Goal: Task Accomplishment & Management: Use online tool/utility

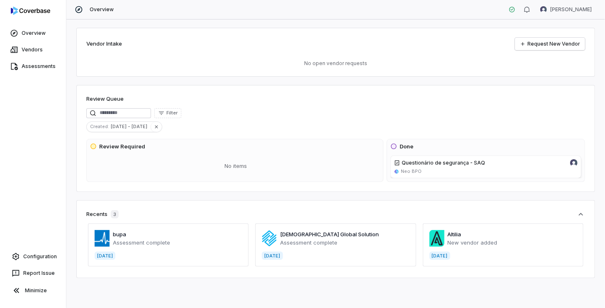
click at [129, 149] on h3 "Review Required" at bounding box center [122, 147] width 46 height 8
click at [50, 66] on span "Assessments" at bounding box center [39, 66] width 34 height 7
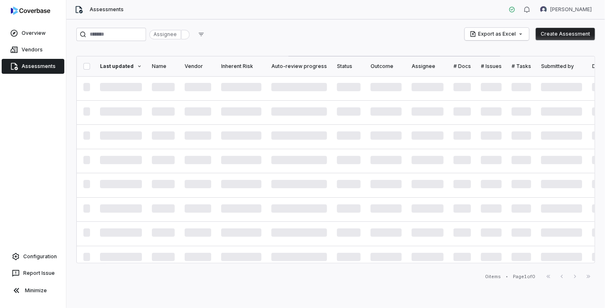
click at [181, 35] on div "Assignee" at bounding box center [165, 35] width 32 height 10
click at [138, 38] on input "search" at bounding box center [111, 34] width 70 height 13
click at [177, 31] on div "Assignee" at bounding box center [165, 35] width 32 height 10
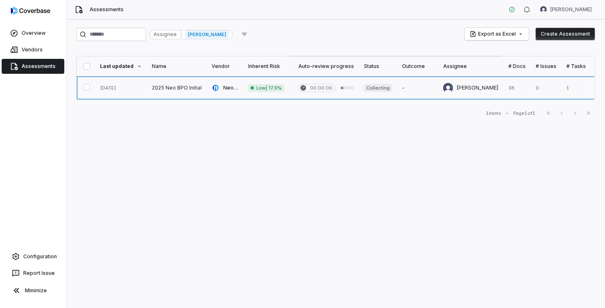
click at [270, 89] on link at bounding box center [268, 87] width 50 height 23
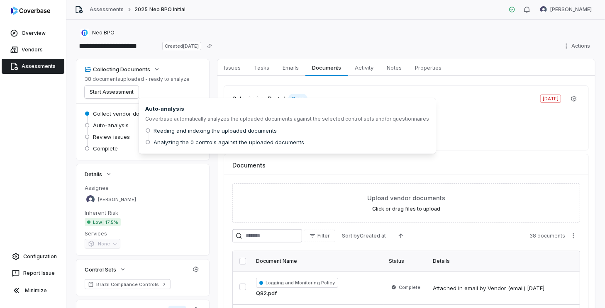
click at [106, 126] on span "Auto-analysis" at bounding box center [111, 124] width 36 height 7
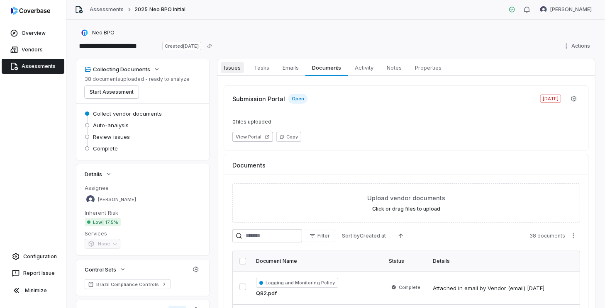
click at [237, 68] on span "Issues" at bounding box center [232, 67] width 23 height 11
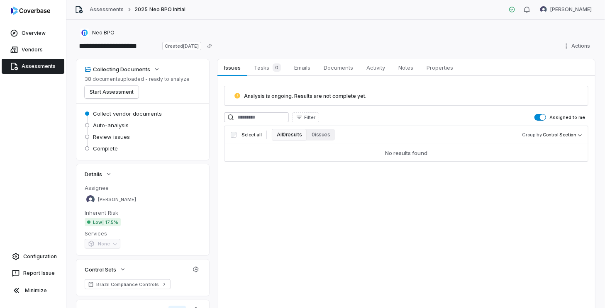
drag, startPoint x: 277, startPoint y: 96, endPoint x: 262, endPoint y: 100, distance: 15.8
click at [278, 96] on span "Analysis is ongoing. Results are not complete yet." at bounding box center [305, 96] width 122 height 6
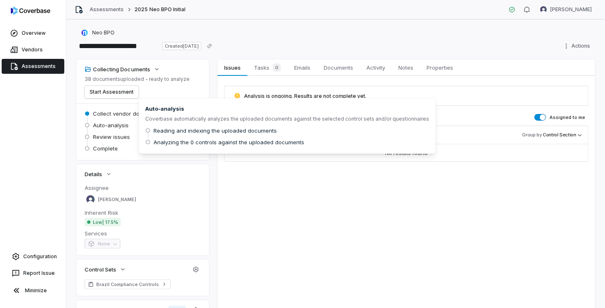
click at [112, 128] on span "Auto-analysis" at bounding box center [111, 124] width 36 height 7
click at [108, 138] on span "Review issues" at bounding box center [111, 136] width 37 height 7
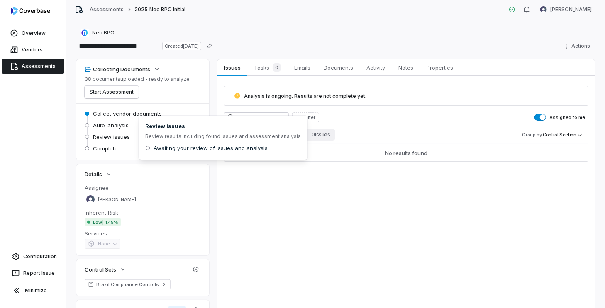
click at [104, 145] on span "Complete" at bounding box center [105, 148] width 25 height 7
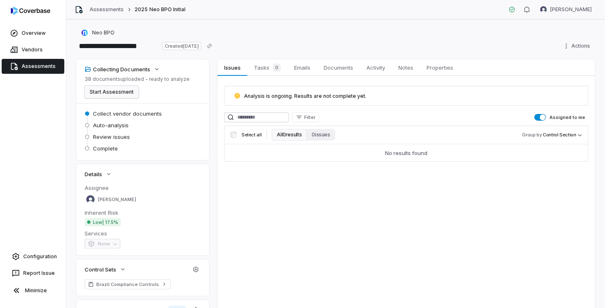
click at [118, 95] on button "Start Assessment" at bounding box center [112, 92] width 54 height 12
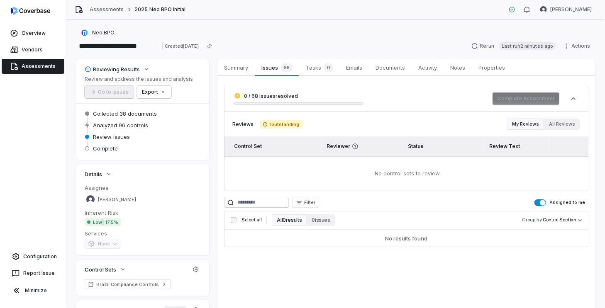
click at [279, 123] on span "1 outstanding" at bounding box center [280, 124] width 41 height 8
click at [301, 97] on span "0 / 68 issues resolved" at bounding box center [298, 95] width 129 height 7
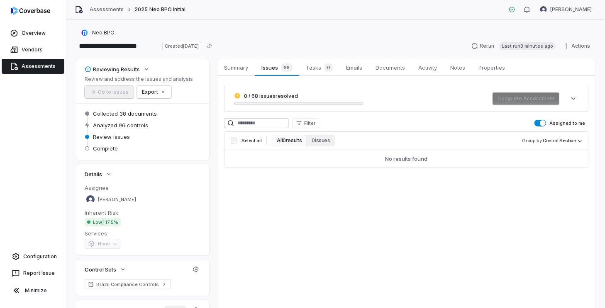
click at [301, 97] on span "0 / 68 issues resolved" at bounding box center [298, 95] width 129 height 7
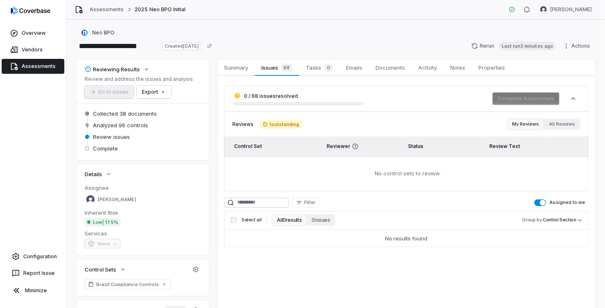
click at [284, 126] on span "1 outstanding" at bounding box center [280, 124] width 41 height 8
click at [241, 124] on span "Reviews" at bounding box center [242, 124] width 21 height 7
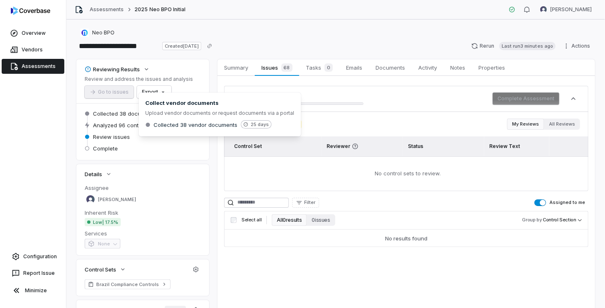
click at [113, 123] on span "Analyzed 96 controls" at bounding box center [120, 124] width 55 height 7
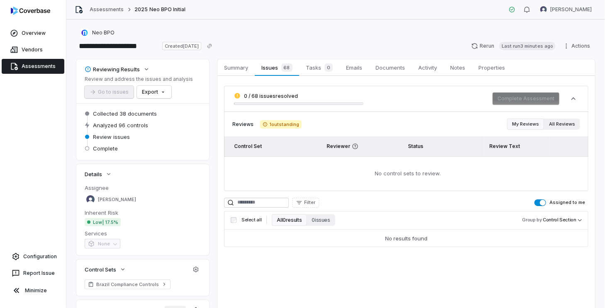
click at [560, 122] on button "All Reviews" at bounding box center [562, 124] width 36 height 11
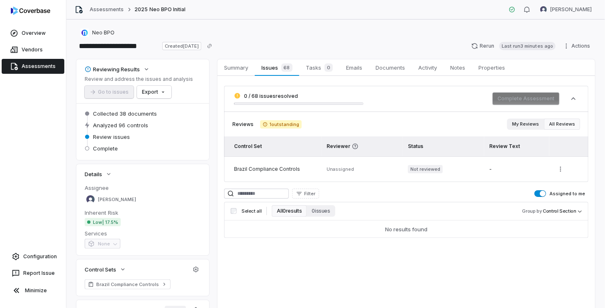
click at [525, 123] on button "My Reviews" at bounding box center [525, 124] width 37 height 11
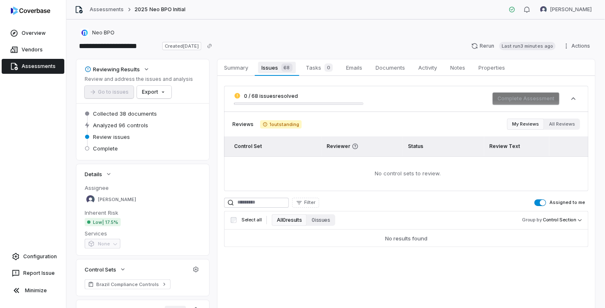
click at [268, 71] on span "Issues 68" at bounding box center [276, 68] width 37 height 12
click at [243, 67] on span "Summary" at bounding box center [236, 67] width 31 height 11
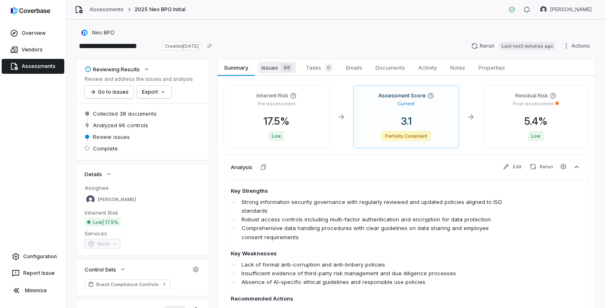
click at [274, 65] on span "Issues 68" at bounding box center [277, 68] width 38 height 12
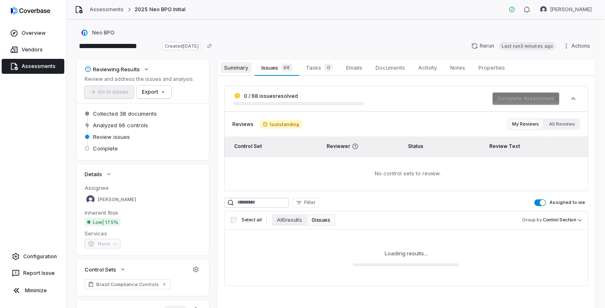
click at [240, 69] on span "Summary" at bounding box center [236, 67] width 31 height 11
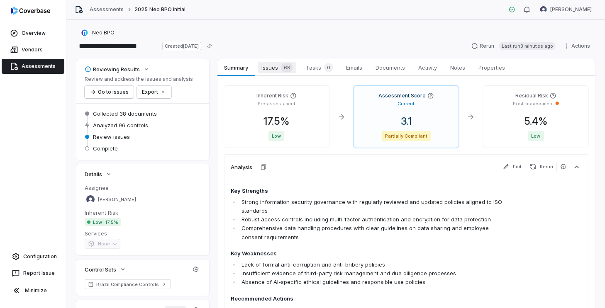
click at [260, 66] on span "Issues 68" at bounding box center [277, 68] width 38 height 12
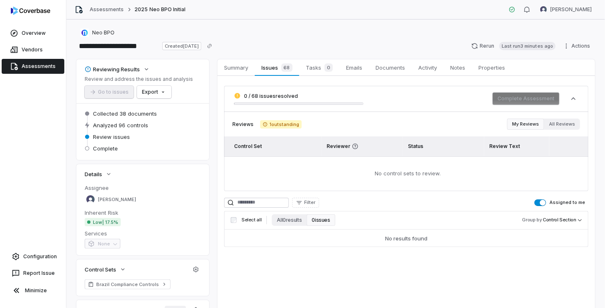
scroll to position [81, 0]
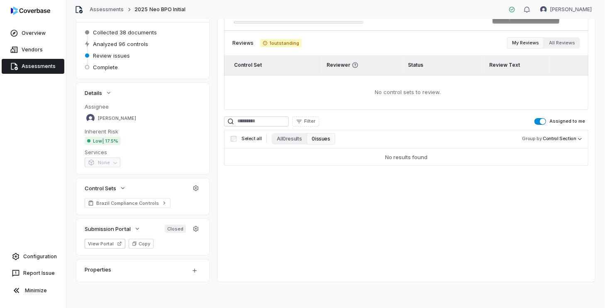
click at [536, 121] on button "Assigned to me" at bounding box center [540, 121] width 12 height 7
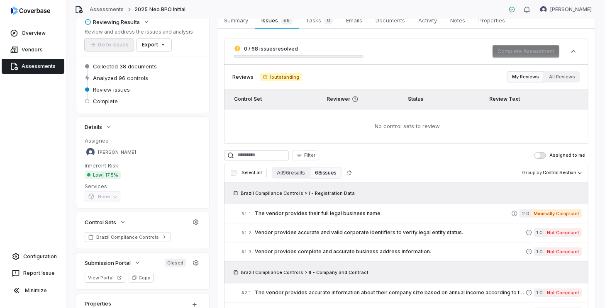
scroll to position [0, 0]
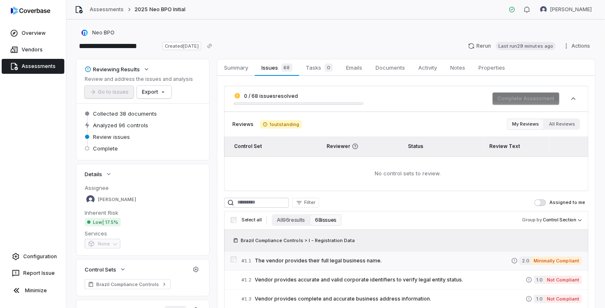
click at [386, 260] on span "The vendor provides their full legal business name." at bounding box center [383, 260] width 256 height 7
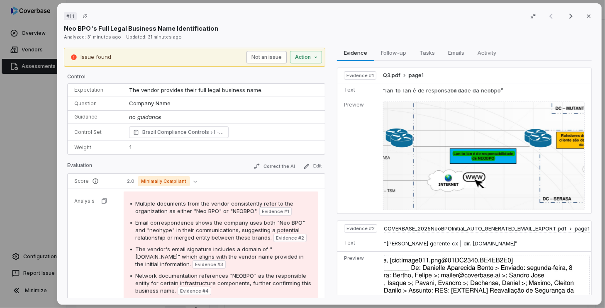
click at [263, 58] on button "Not an issue" at bounding box center [266, 57] width 40 height 12
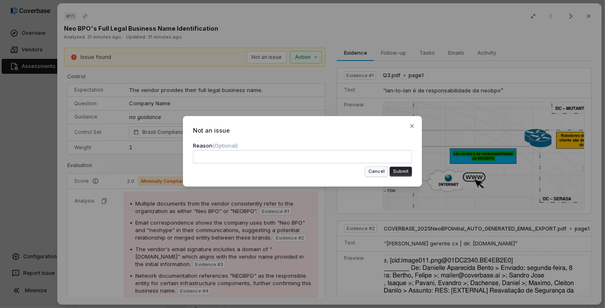
click at [382, 170] on button "Cancel" at bounding box center [376, 172] width 23 height 10
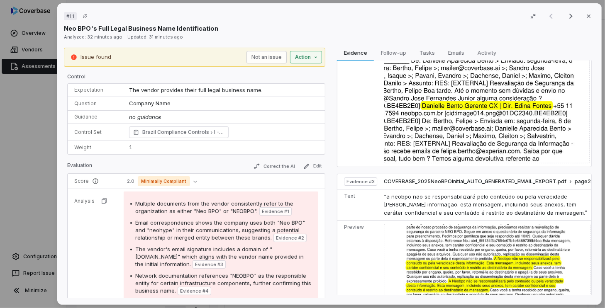
click at [308, 54] on div "# 1.1 Result 1 of 50 Close Neo BPO's Full Legal Business Name Identification An…" at bounding box center [302, 154] width 605 height 308
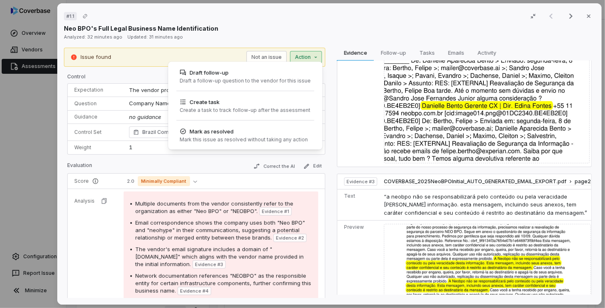
click at [308, 56] on div "# 1.1 Result 1 of 50 Close Neo BPO's Full Legal Business Name Identification An…" at bounding box center [302, 154] width 605 height 308
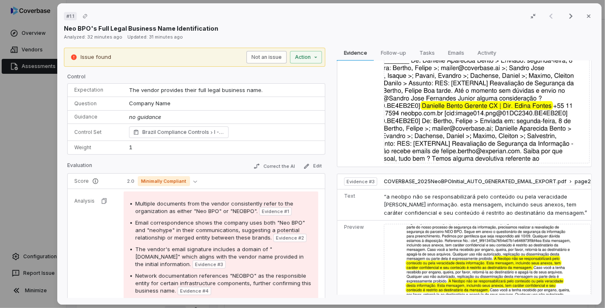
click at [277, 58] on button "Not an issue" at bounding box center [266, 57] width 40 height 12
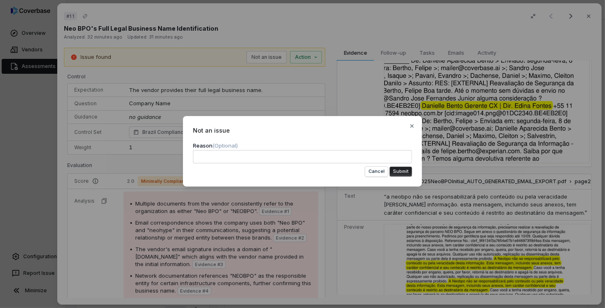
click at [272, 155] on textarea at bounding box center [302, 156] width 219 height 13
click at [325, 157] on textarea at bounding box center [302, 156] width 219 height 13
type textarea "*"
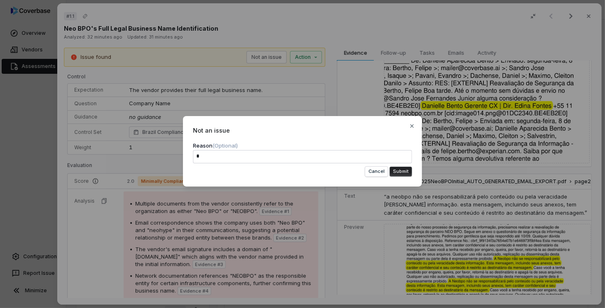
type textarea "**"
type textarea "*"
type textarea "**"
type textarea "*"
type textarea "****"
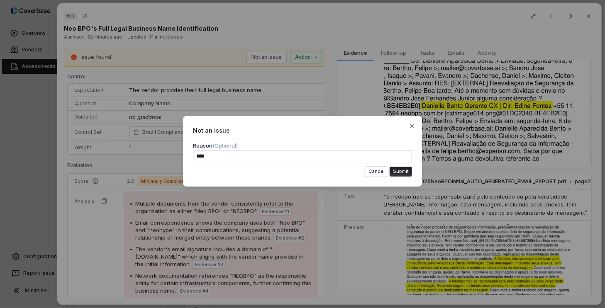
type textarea "*"
type textarea "*****"
type textarea "*"
type textarea "******"
click at [406, 174] on button "Submit" at bounding box center [400, 172] width 22 height 10
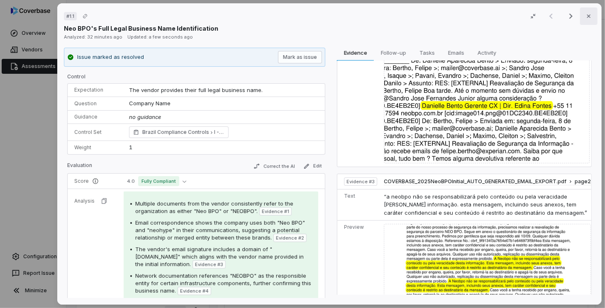
click at [580, 15] on button "Close" at bounding box center [588, 15] width 17 height 17
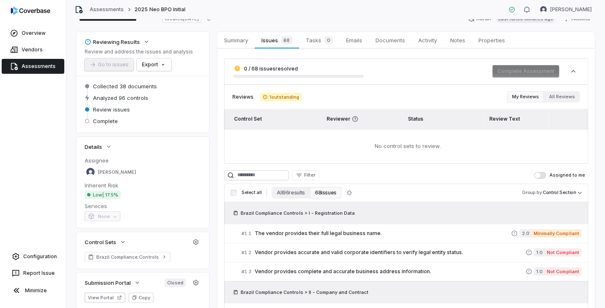
scroll to position [83, 0]
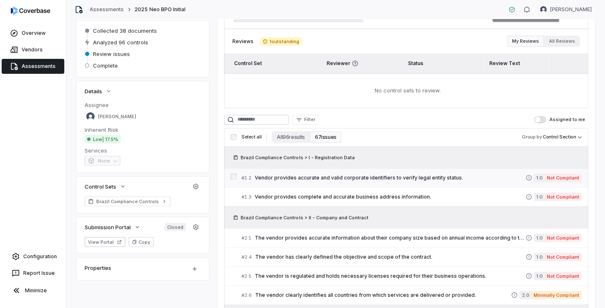
click at [327, 176] on span "Vendor provides accurate and valid corporate identifiers to verify legal entity…" at bounding box center [390, 178] width 271 height 7
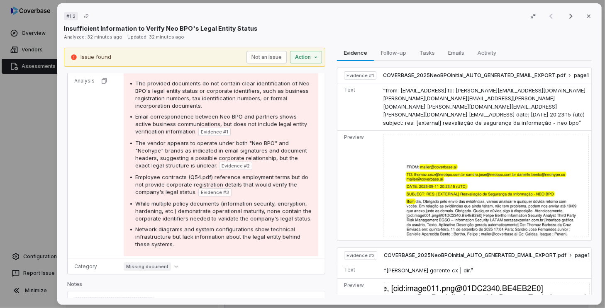
scroll to position [81, 0]
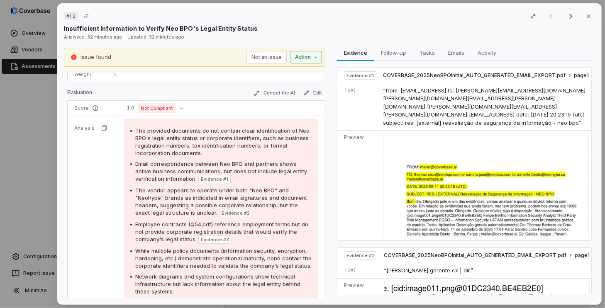
click at [297, 60] on div "# 1.2 Result 1 of 50 Close Insufficient Information to Verify Neo BPO's Legal E…" at bounding box center [302, 154] width 605 height 308
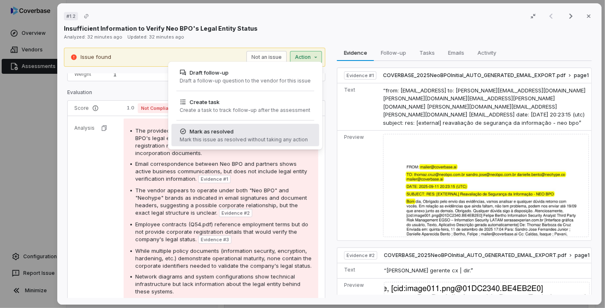
click at [286, 134] on div "Mark as resolved" at bounding box center [244, 131] width 128 height 8
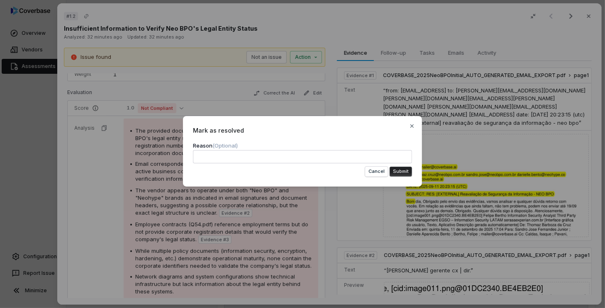
drag, startPoint x: 374, startPoint y: 172, endPoint x: 354, endPoint y: 170, distance: 20.0
click at [374, 172] on button "Cancel" at bounding box center [376, 172] width 23 height 10
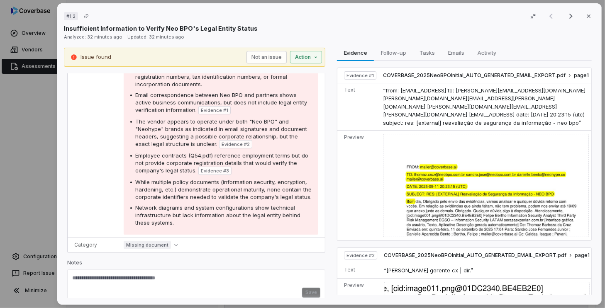
scroll to position [164, 0]
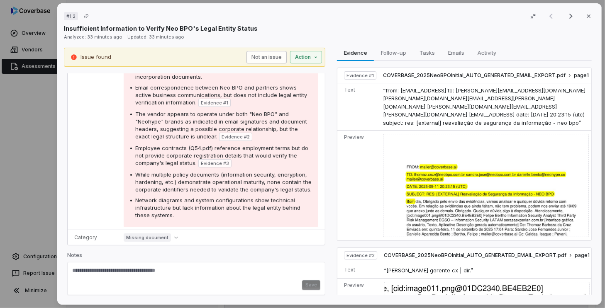
click at [267, 51] on button "Not an issue" at bounding box center [266, 57] width 40 height 12
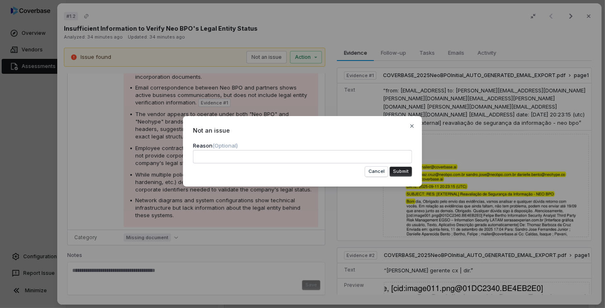
click at [244, 157] on textarea at bounding box center [302, 156] width 219 height 13
type textarea "*"
type textarea "**"
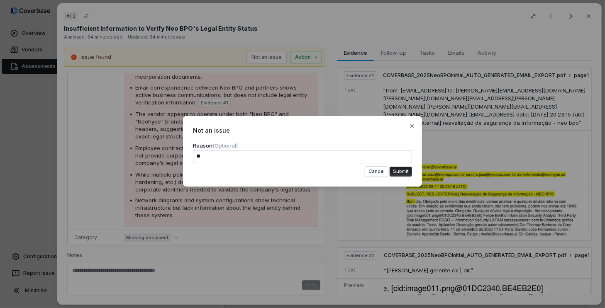
type textarea "*"
type textarea "***"
type textarea "*"
type textarea "***"
type textarea "*"
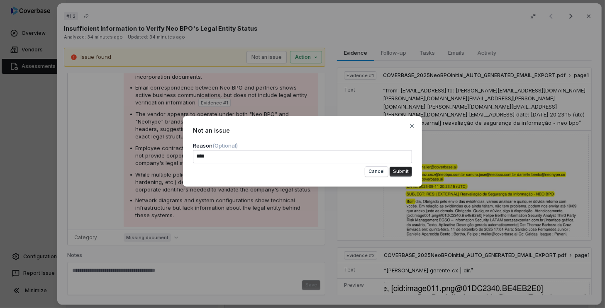
type textarea "*****"
type textarea "*"
type textarea "******"
type textarea "*"
type textarea "******"
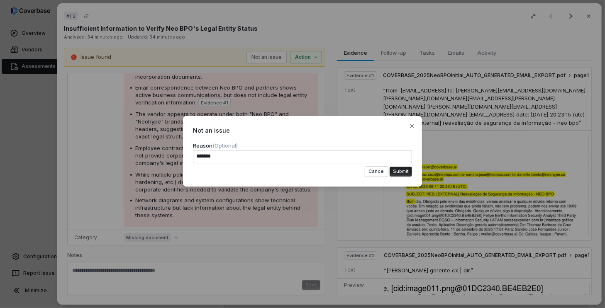
type textarea "*"
type textarea "********"
type textarea "*"
type textarea "*********"
type textarea "*"
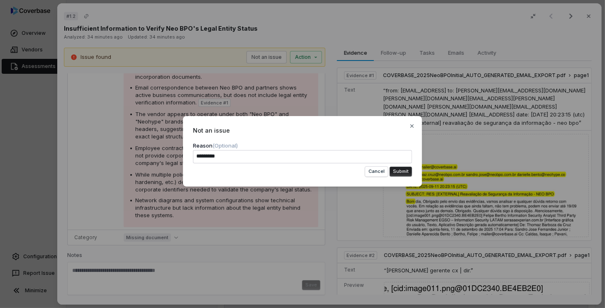
type textarea "**********"
type textarea "*"
type textarea "**********"
type textarea "*"
type textarea "**********"
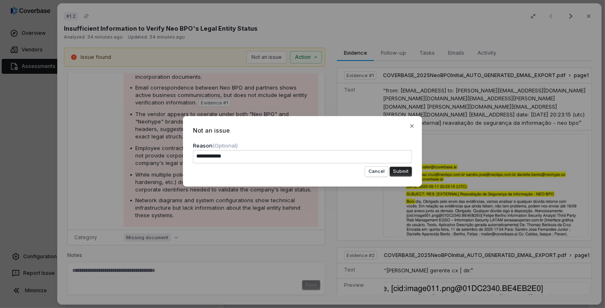
click at [409, 173] on button "Submit" at bounding box center [400, 172] width 22 height 10
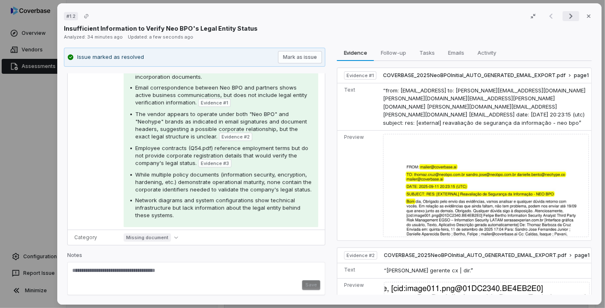
click at [569, 16] on icon "Next result" at bounding box center [570, 16] width 3 height 5
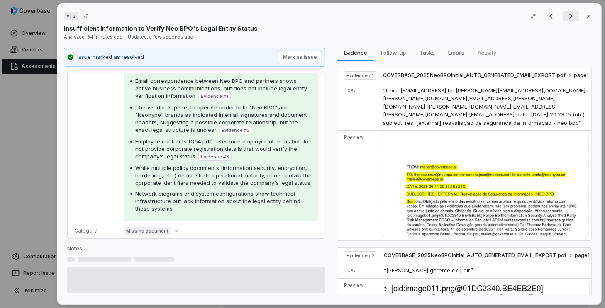
scroll to position [140, 0]
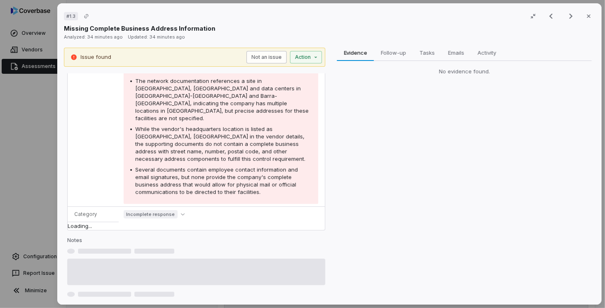
click at [269, 60] on button "Not an issue" at bounding box center [266, 57] width 40 height 12
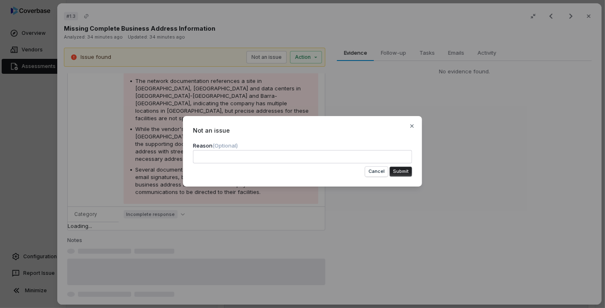
type textarea "*"
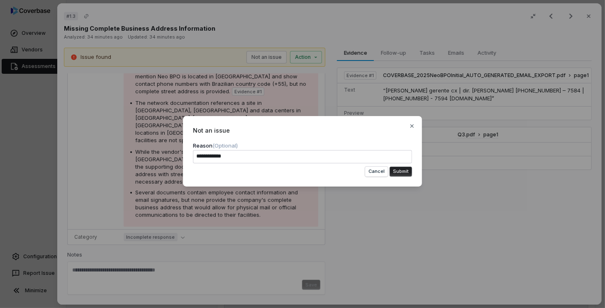
scroll to position [126, 0]
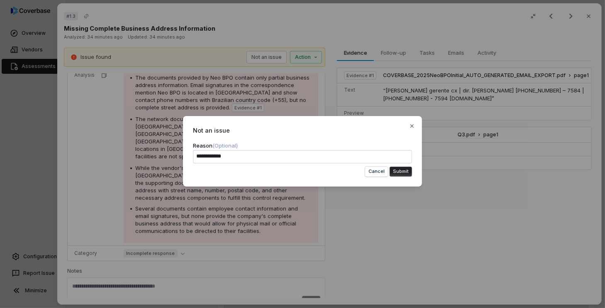
type textarea "**********"
click at [405, 172] on button "Submit" at bounding box center [400, 172] width 22 height 10
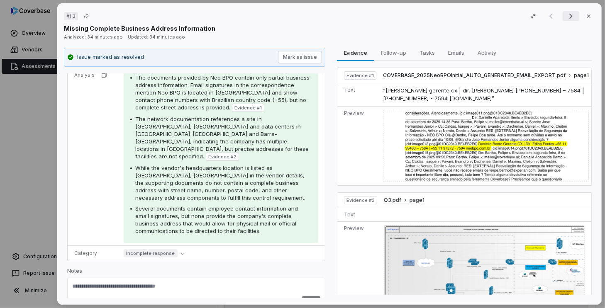
click at [569, 18] on icon "Next result" at bounding box center [571, 16] width 10 height 10
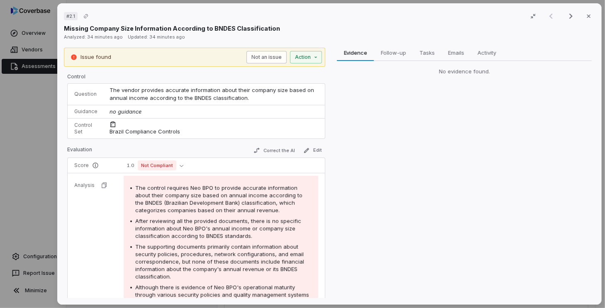
click at [263, 60] on button "Not an issue" at bounding box center [266, 57] width 40 height 12
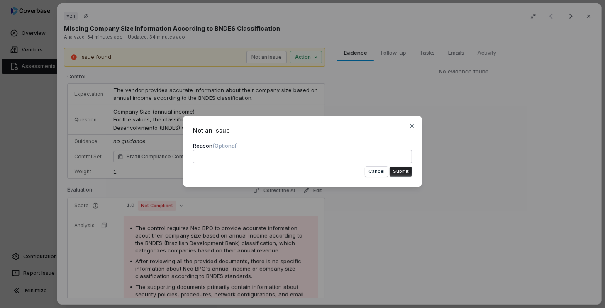
type textarea "*"
type textarea "**********"
click at [404, 171] on button "Submit" at bounding box center [400, 172] width 22 height 10
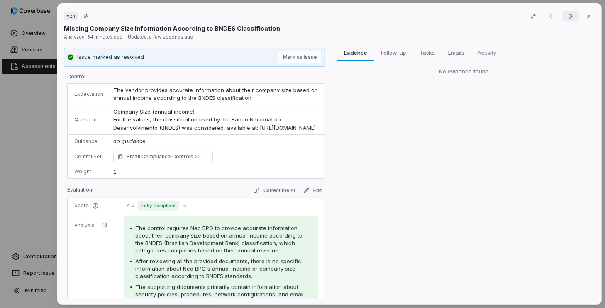
click at [566, 18] on icon "Next result" at bounding box center [571, 16] width 10 height 10
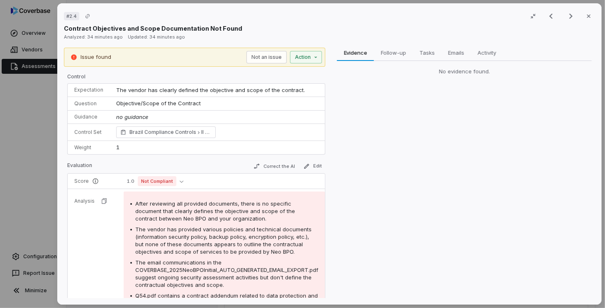
click at [220, 85] on td "The vendor has clearly defined the objective and scope of the contract." at bounding box center [218, 90] width 214 height 13
click at [272, 60] on button "Not an issue" at bounding box center [266, 57] width 40 height 12
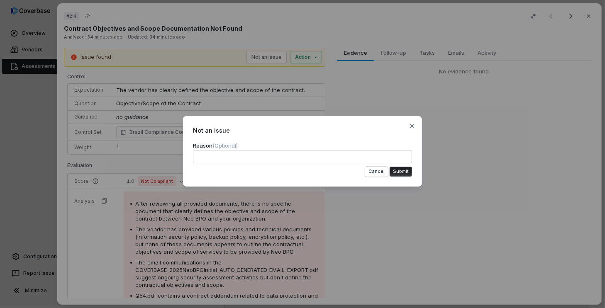
type textarea "*"
type textarea "**********"
click at [401, 170] on button "Submit" at bounding box center [400, 172] width 22 height 10
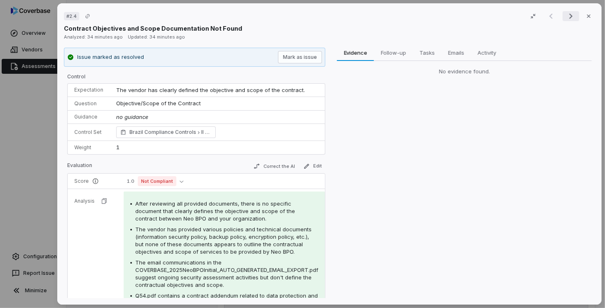
click at [566, 16] on icon "Next result" at bounding box center [571, 16] width 10 height 10
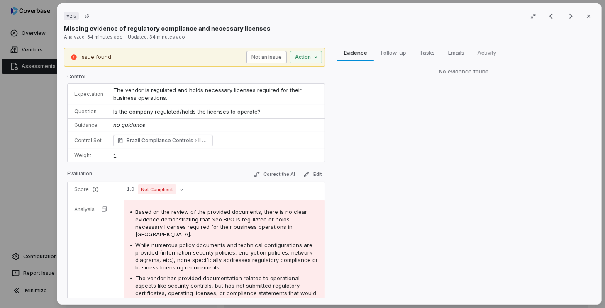
click at [267, 56] on button "Not an issue" at bounding box center [266, 57] width 40 height 12
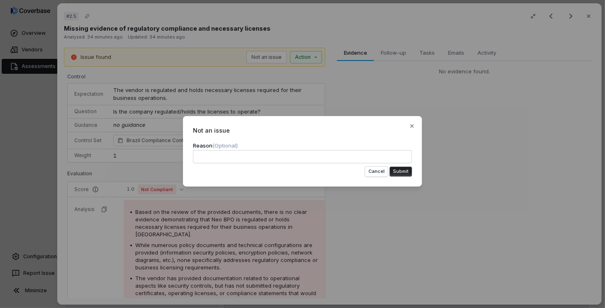
type textarea "*"
type textarea "**********"
click at [406, 168] on button "Submit" at bounding box center [400, 172] width 22 height 10
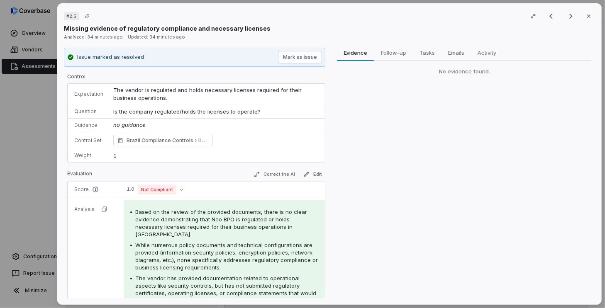
drag, startPoint x: 559, startPoint y: 26, endPoint x: 567, endPoint y: 21, distance: 9.5
click at [564, 23] on div "# 2.5 Result 2 of 50 Close Missing evidence of regulatory compliance and necess…" at bounding box center [329, 21] width 531 height 23
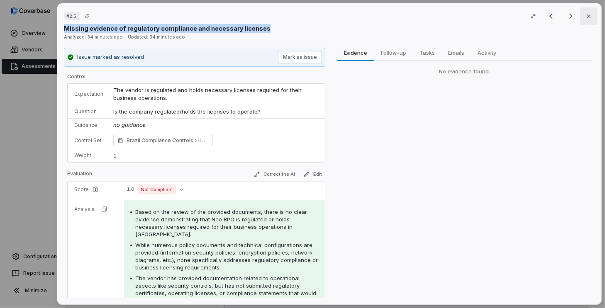
click at [585, 18] on icon "button" at bounding box center [588, 16] width 7 height 7
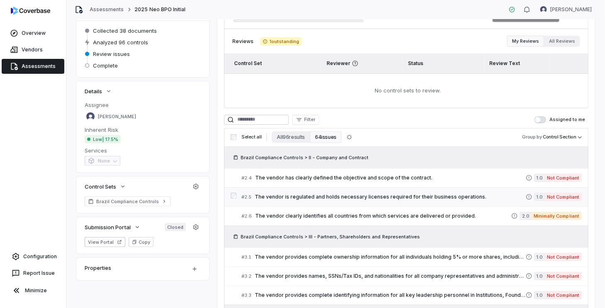
drag, startPoint x: 401, startPoint y: 130, endPoint x: 449, endPoint y: 194, distance: 79.4
drag, startPoint x: 436, startPoint y: 207, endPoint x: 435, endPoint y: 191, distance: 15.8
click at [435, 207] on link "# 2.6 The vendor clearly identifies all countries from which services are deliv…" at bounding box center [411, 216] width 340 height 19
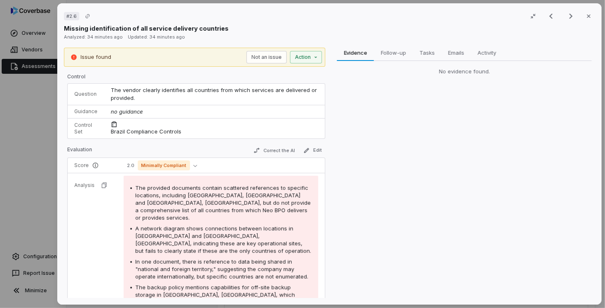
scroll to position [249, 0]
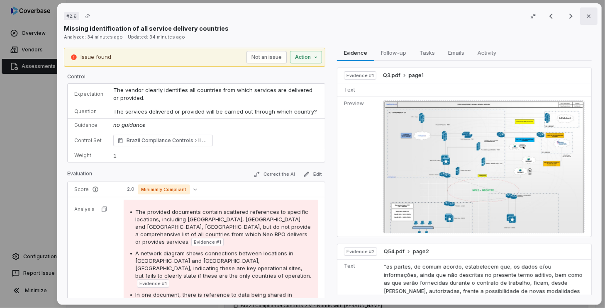
click at [586, 16] on icon "button" at bounding box center [588, 16] width 7 height 7
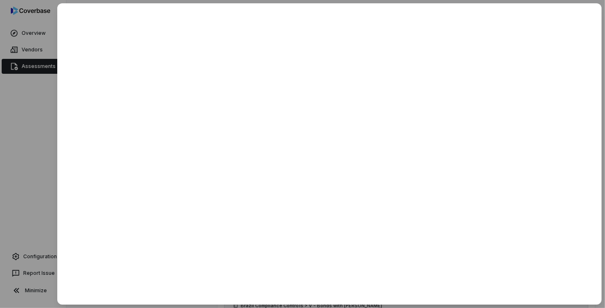
drag, startPoint x: 586, startPoint y: 16, endPoint x: 284, endPoint y: 138, distance: 326.1
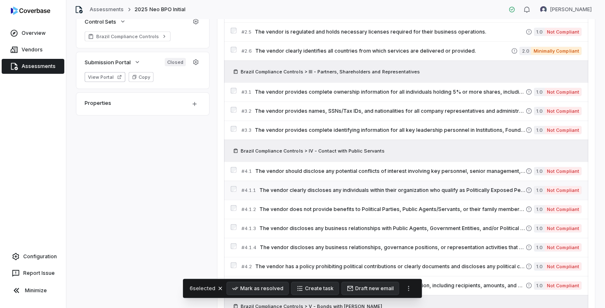
scroll to position [249, 0]
click at [405, 286] on icon "More actions" at bounding box center [408, 288] width 7 height 7
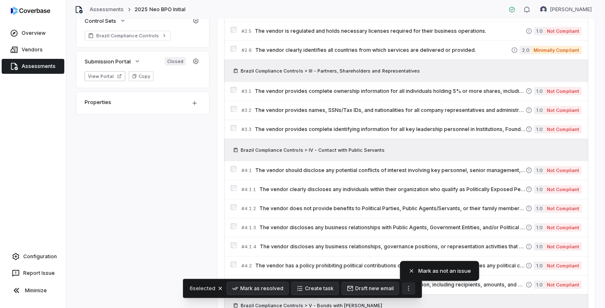
click at [405, 286] on icon "More actions" at bounding box center [408, 288] width 7 height 7
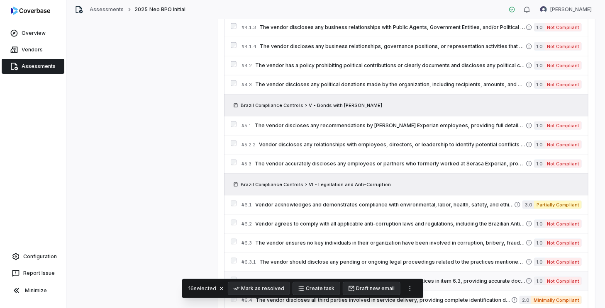
scroll to position [498, 0]
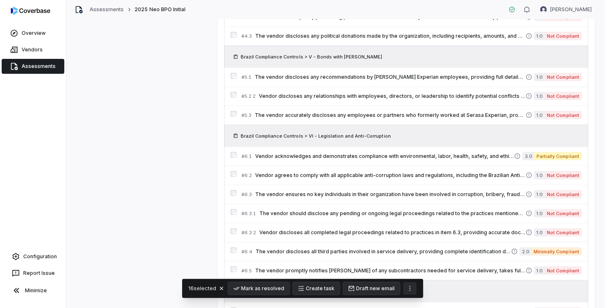
click at [406, 287] on icon "More actions" at bounding box center [409, 288] width 7 height 7
click at [419, 274] on div "Mark as not an issue" at bounding box center [440, 271] width 73 height 13
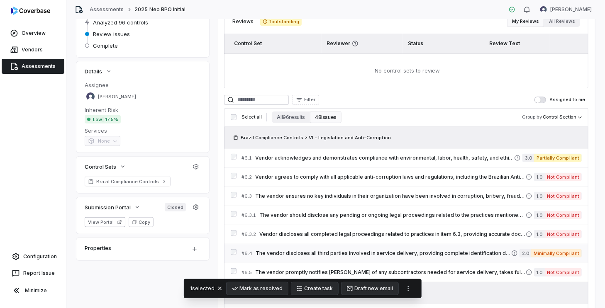
scroll to position [150, 0]
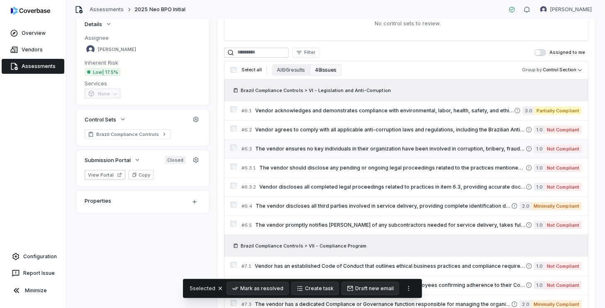
click at [233, 143] on div "# 6.3 The vendor ensures no key individuals in their organization have been inv…" at bounding box center [406, 148] width 364 height 19
click at [411, 289] on button "More actions" at bounding box center [408, 288] width 13 height 12
click at [431, 272] on div "Mark as not an issue" at bounding box center [439, 271] width 73 height 13
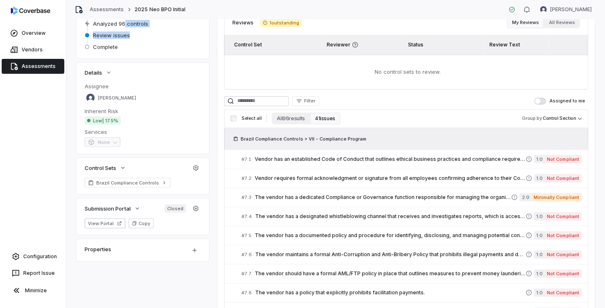
drag, startPoint x: 130, startPoint y: 23, endPoint x: 126, endPoint y: 36, distance: 13.3
click at [126, 33] on div "Collected 38 documents Analyzed 96 controls Review issues Complete" at bounding box center [142, 30] width 133 height 57
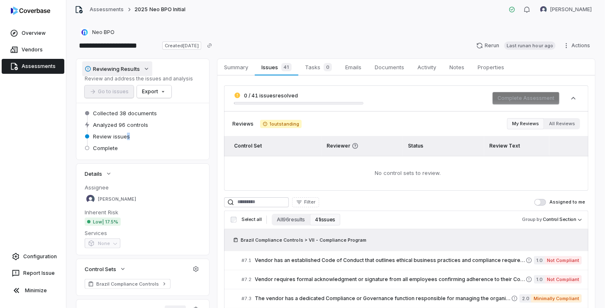
scroll to position [0, 0]
click at [401, 0] on html "**********" at bounding box center [302, 154] width 605 height 308
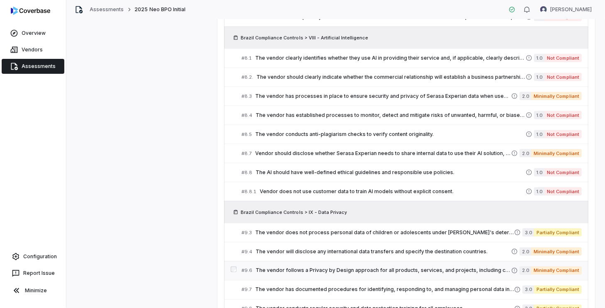
scroll to position [386, 0]
